Goal: Connect with others: Connect with others

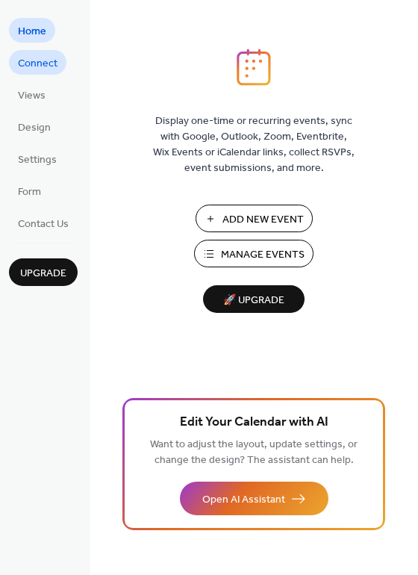
click at [42, 70] on span "Connect" at bounding box center [38, 64] width 40 height 16
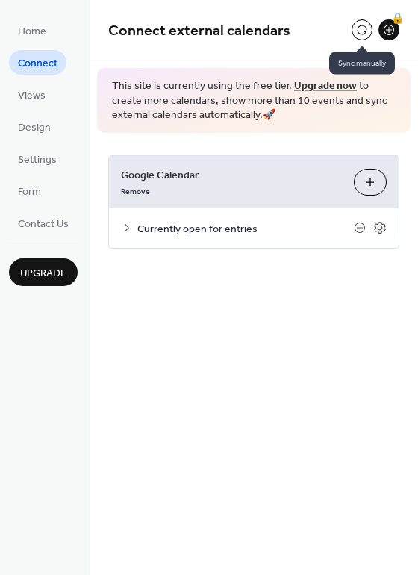
click at [359, 34] on button at bounding box center [362, 29] width 21 height 21
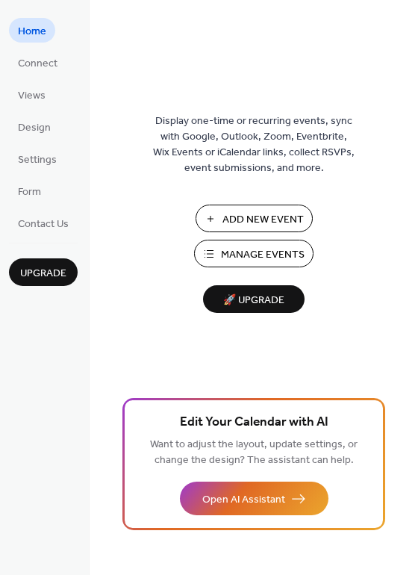
drag, startPoint x: 47, startPoint y: 66, endPoint x: 80, endPoint y: 69, distance: 33.0
click at [48, 66] on span "Connect" at bounding box center [38, 64] width 40 height 16
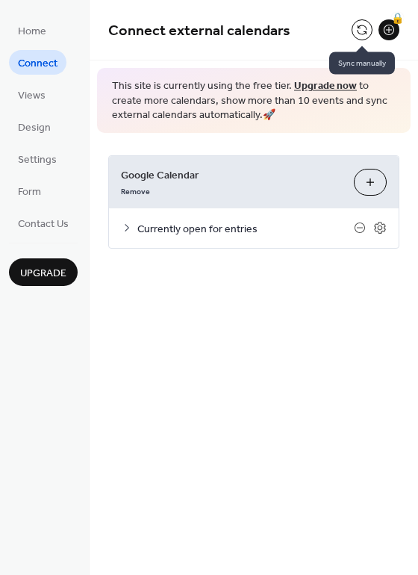
click at [363, 31] on button at bounding box center [362, 29] width 21 height 21
